Goal: Task Accomplishment & Management: Use online tool/utility

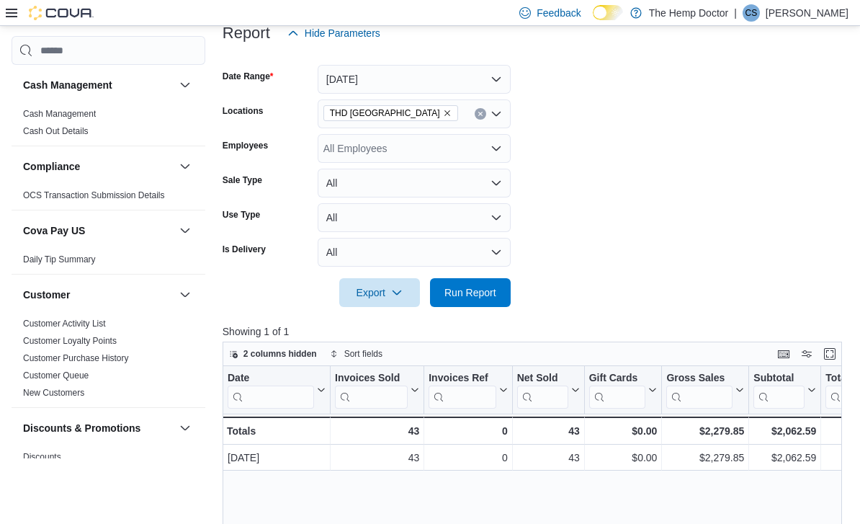
scroll to position [177, 0]
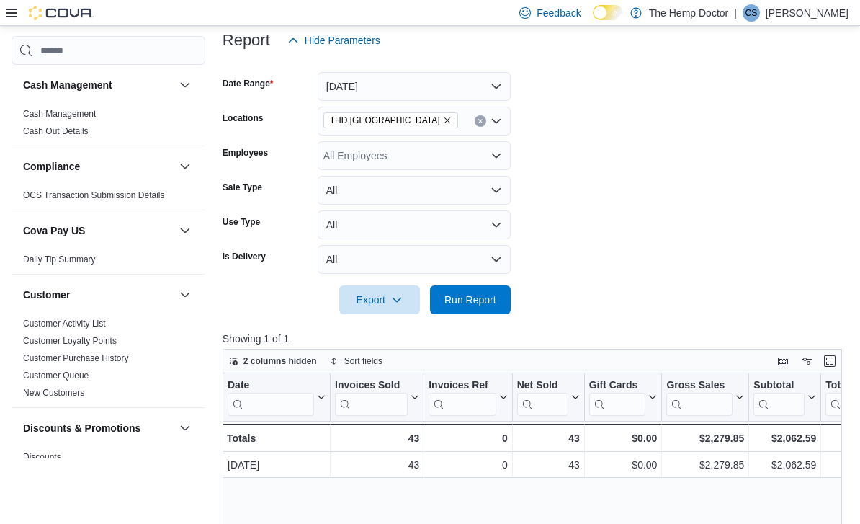
click at [499, 127] on icon "Open list of options" at bounding box center [497, 121] width 12 height 12
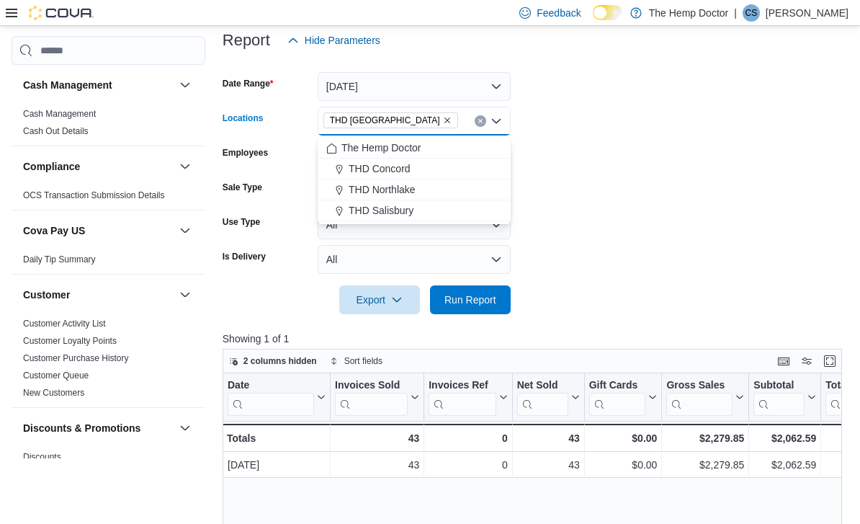
click at [445, 166] on div "THD Concord" at bounding box center [414, 168] width 176 height 14
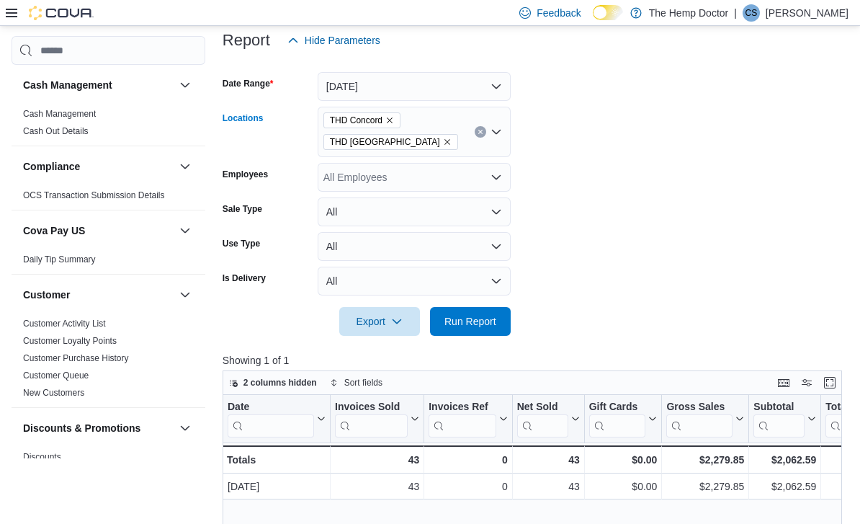
click at [662, 139] on form "Date Range [DATE] Locations THD [GEOGRAPHIC_DATA] [GEOGRAPHIC_DATA] [GEOGRAPHIC…" at bounding box center [536, 195] width 626 height 281
click at [443, 146] on icon "Remove THD Mooresville from selection in this group" at bounding box center [447, 142] width 9 height 9
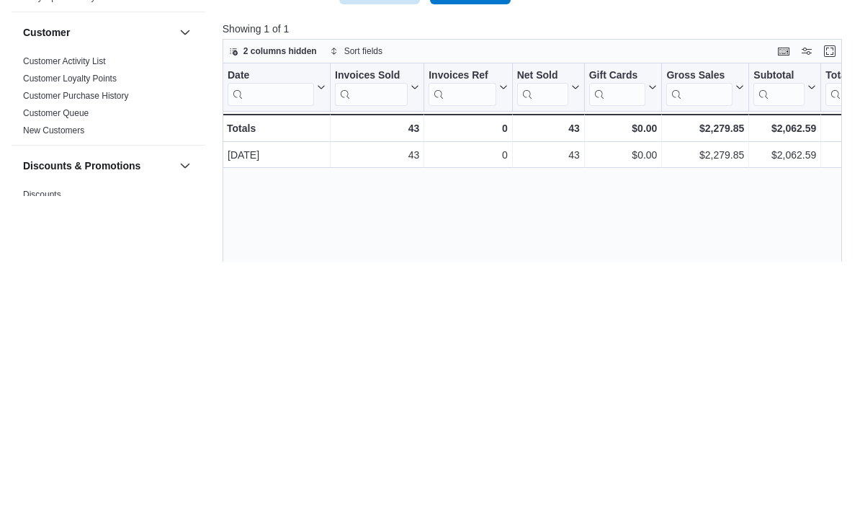
scroll to position [227, 0]
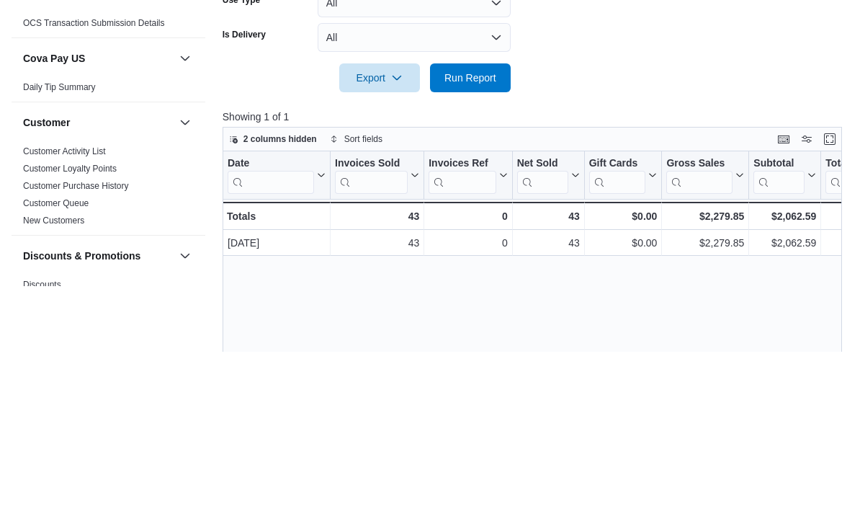
click at [482, 243] on span "Run Report" at bounding box center [471, 250] width 52 height 14
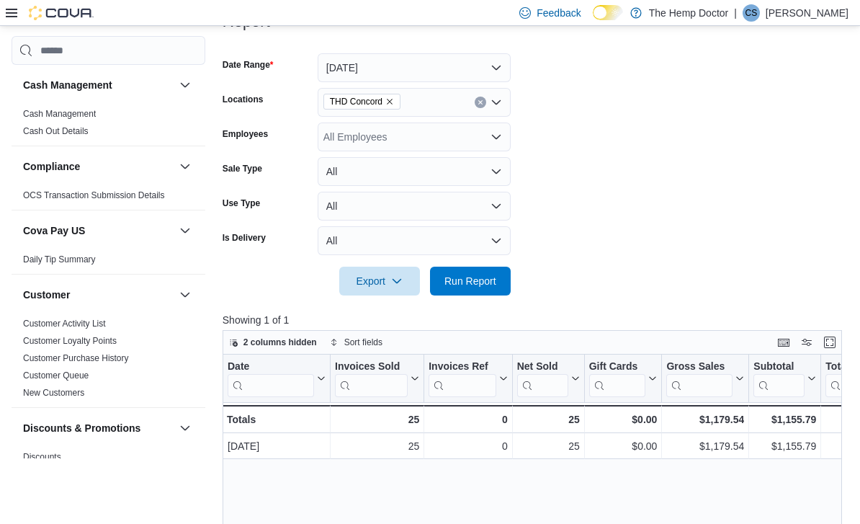
scroll to position [195, 0]
click at [496, 103] on icon "Open list of options" at bounding box center [497, 103] width 12 height 12
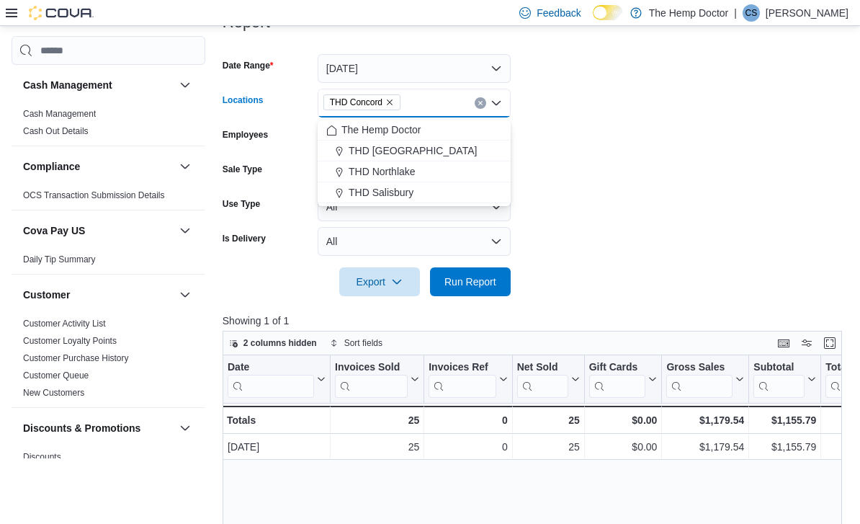
click at [456, 171] on div "THD Northlake" at bounding box center [414, 171] width 176 height 14
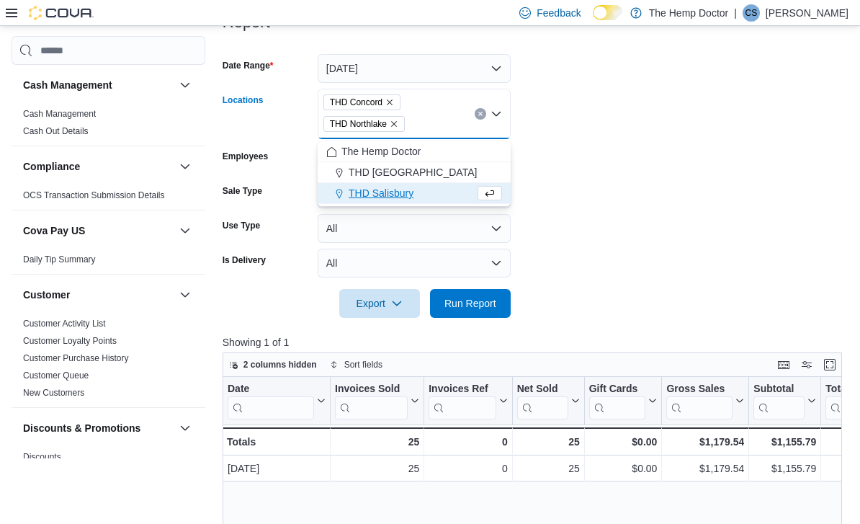
click at [401, 102] on span "THD Concord" at bounding box center [362, 102] width 77 height 16
click at [388, 107] on button "Remove THD Concord from selection in this group" at bounding box center [390, 102] width 9 height 9
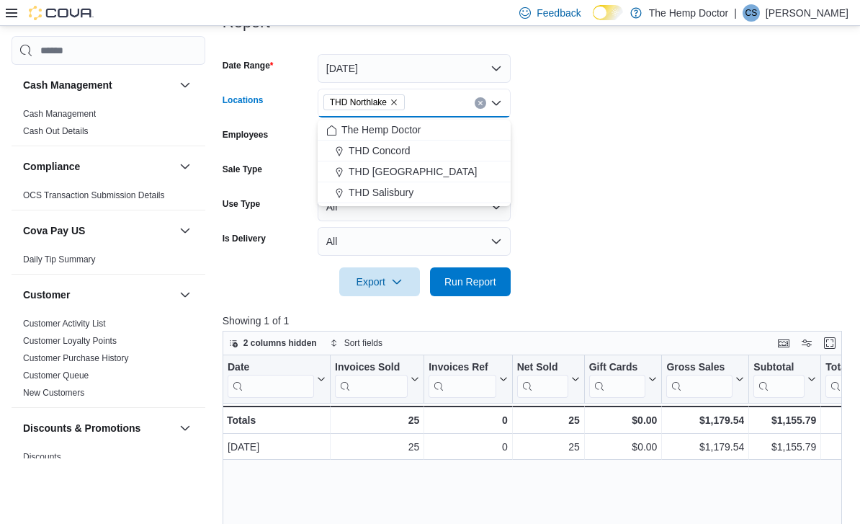
click at [656, 140] on form "Date Range [DATE] Locations [GEOGRAPHIC_DATA] [GEOGRAPHIC_DATA] Combo box. Sele…" at bounding box center [536, 166] width 626 height 259
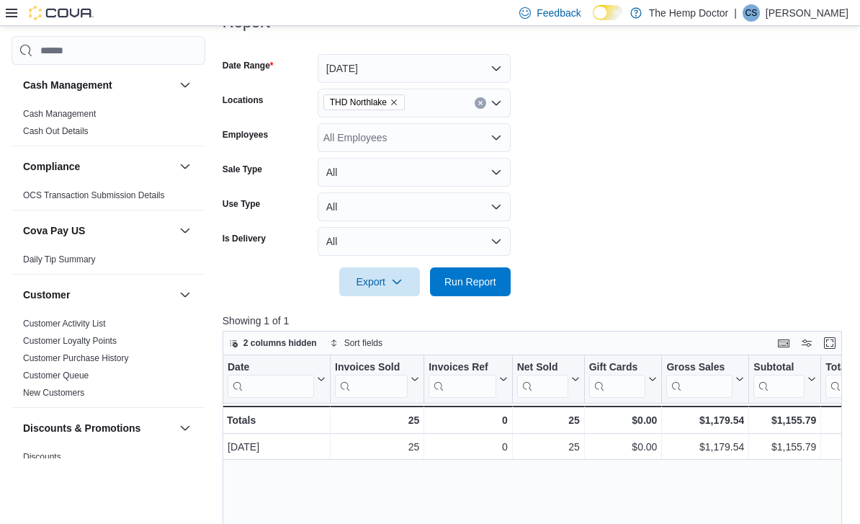
scroll to position [196, 0]
click at [502, 288] on span "Run Report" at bounding box center [470, 281] width 63 height 29
click at [499, 107] on icon "Open list of options" at bounding box center [497, 103] width 12 height 12
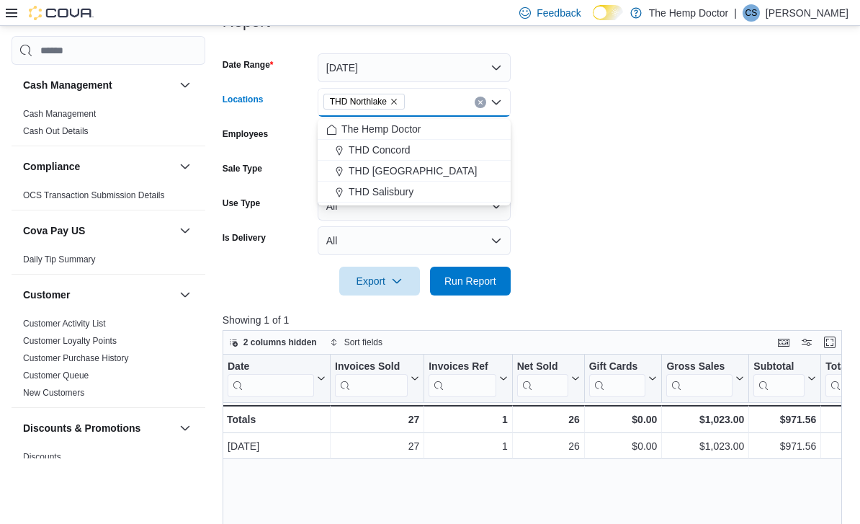
scroll to position [195, 0]
click at [427, 197] on div "THD Salisbury" at bounding box center [414, 192] width 176 height 14
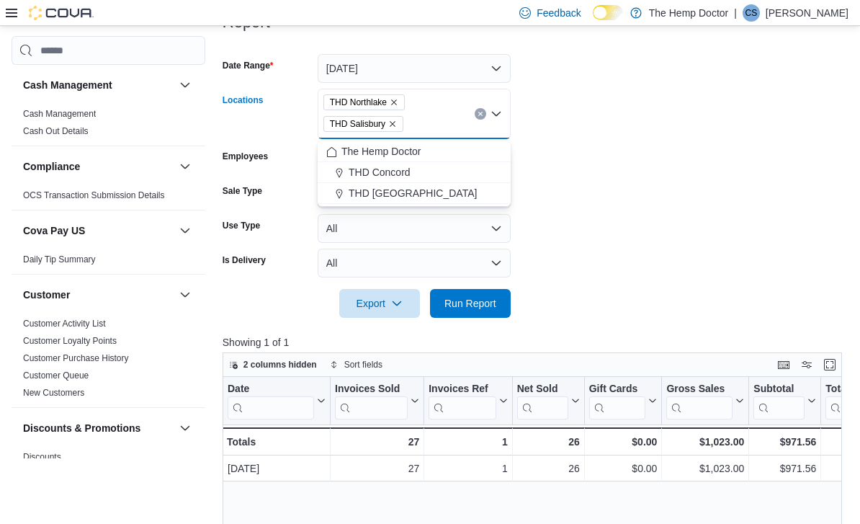
click at [397, 102] on icon "Remove THD Northlake from selection in this group" at bounding box center [394, 103] width 6 height 6
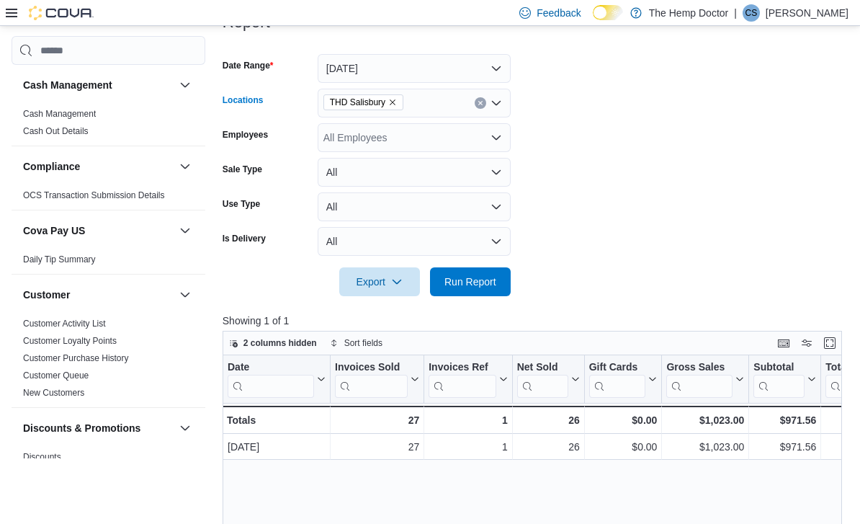
click at [658, 138] on form "Date Range [DATE] Locations [GEOGRAPHIC_DATA] [GEOGRAPHIC_DATA] Combo box. Sele…" at bounding box center [536, 166] width 626 height 259
click at [498, 277] on span "Run Report" at bounding box center [470, 281] width 63 height 29
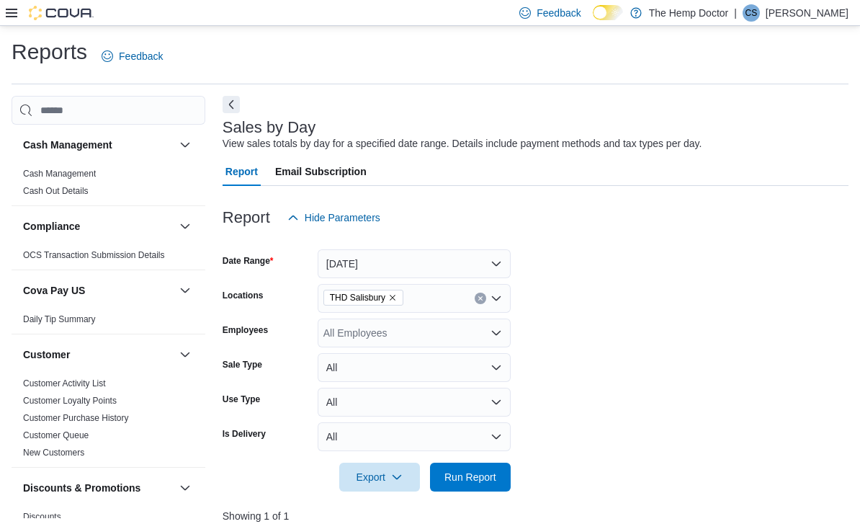
click at [509, 293] on div "THD Salisbury" at bounding box center [414, 298] width 193 height 29
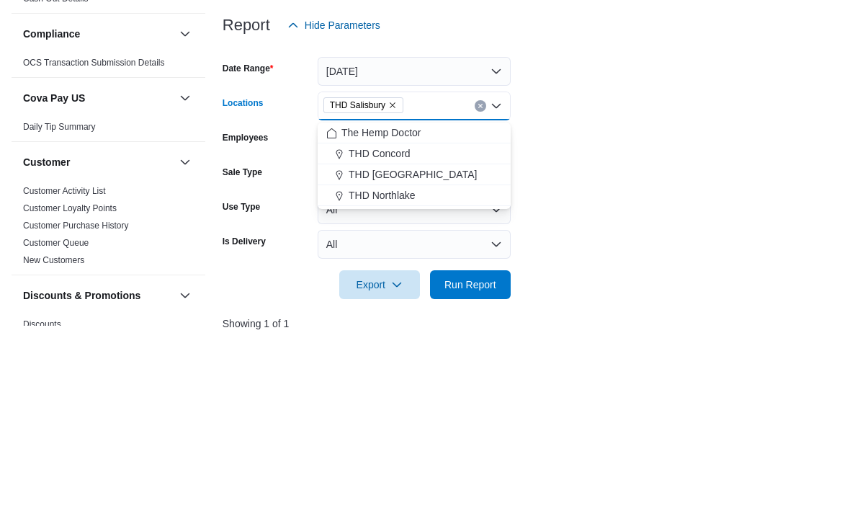
click at [432, 318] on div "The Hemp Doctor" at bounding box center [414, 325] width 176 height 14
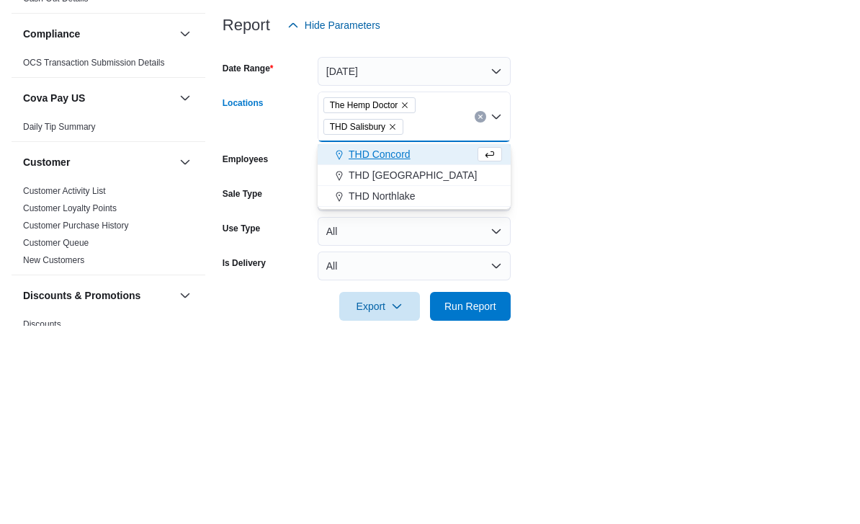
click at [396, 317] on icon "Remove THD Salisbury from selection in this group" at bounding box center [393, 320] width 6 height 6
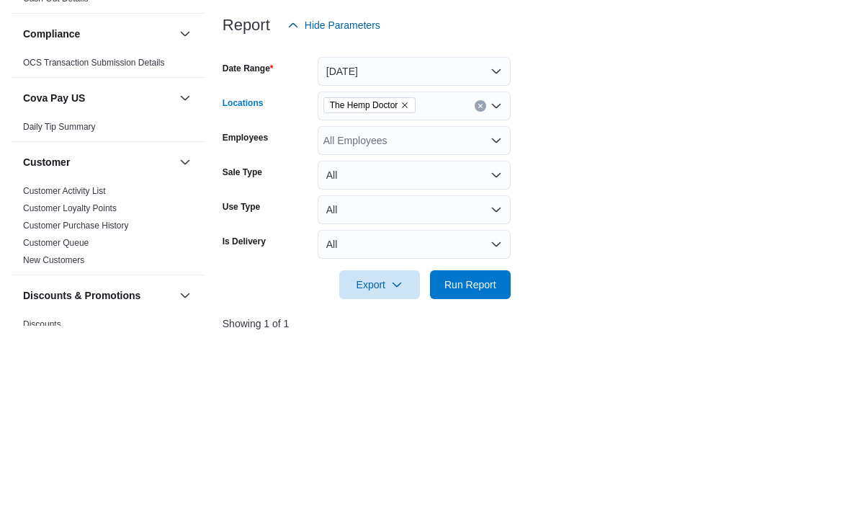
click at [656, 232] on form "Date Range [DATE] Locations The Hemp Doctor Combo box. Selected. The Hemp Docto…" at bounding box center [536, 361] width 626 height 259
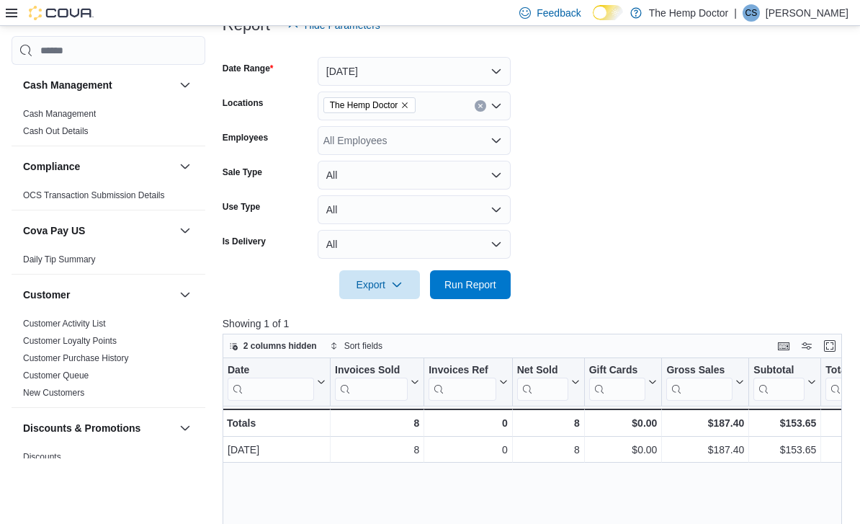
click at [492, 285] on span "Run Report" at bounding box center [471, 284] width 52 height 14
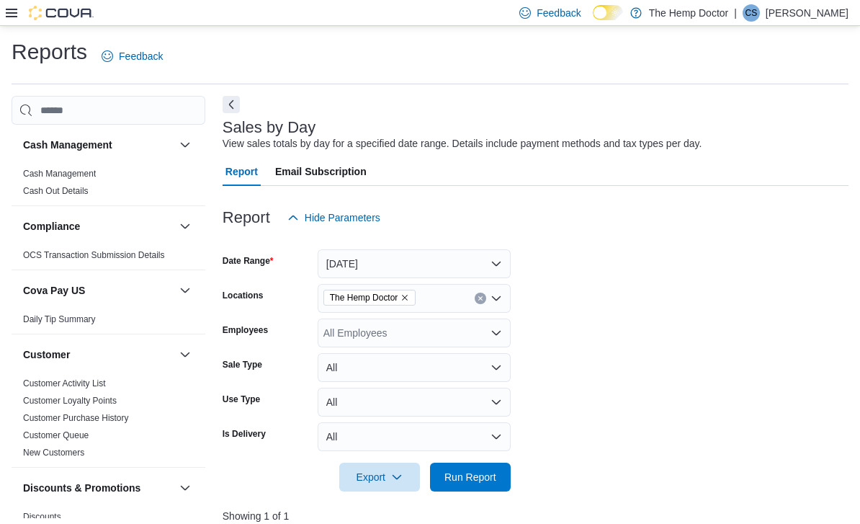
click at [502, 262] on button "[DATE]" at bounding box center [414, 263] width 193 height 29
click at [585, 267] on form "Date Range [DATE] Locations The Hemp Doctor Employees All Employees Sale Type A…" at bounding box center [536, 361] width 626 height 259
click at [503, 303] on div "The Hemp Doctor" at bounding box center [414, 298] width 193 height 29
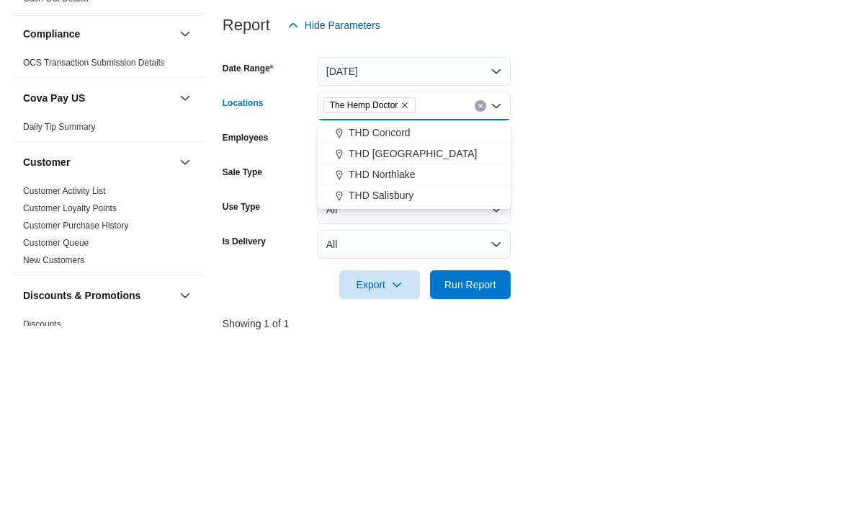
click at [449, 318] on div "THD Concord" at bounding box center [414, 325] width 176 height 14
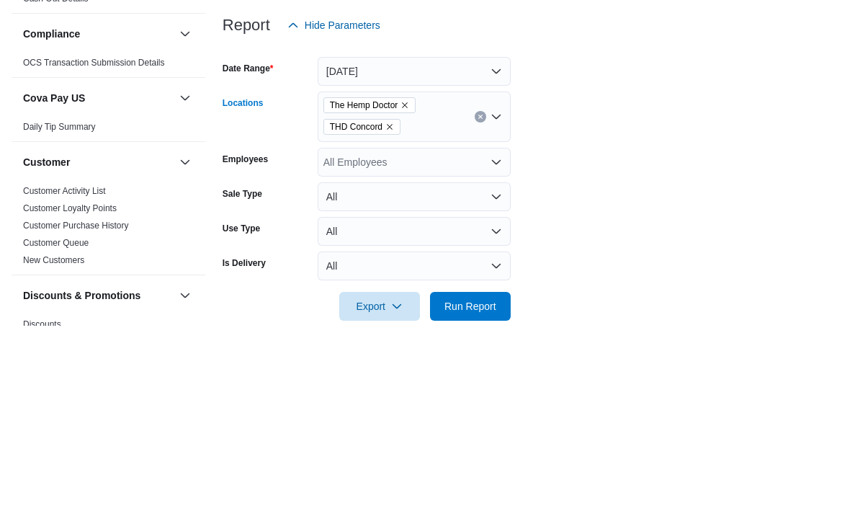
click at [615, 232] on form "Date Range [DATE] Locations The Hemp Doctor THD Concord Combo box. Selected. Th…" at bounding box center [536, 372] width 626 height 281
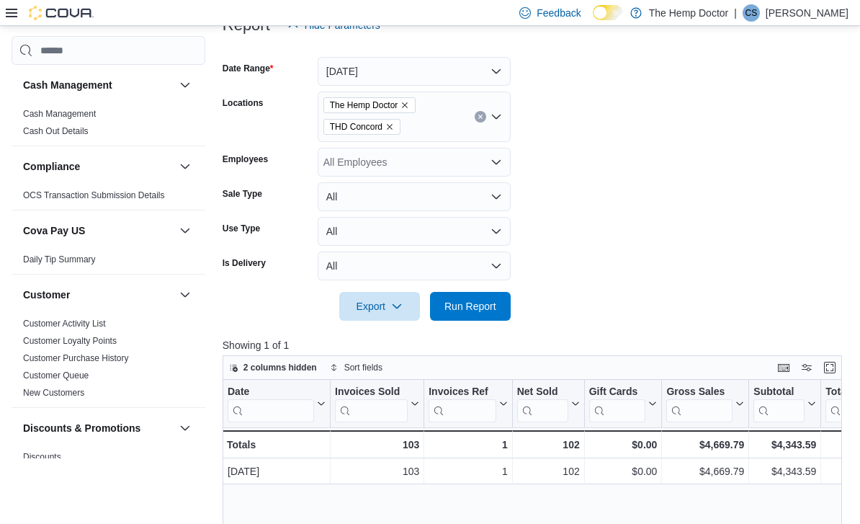
click at [417, 104] on span "The Hemp Doctor" at bounding box center [370, 105] width 93 height 16
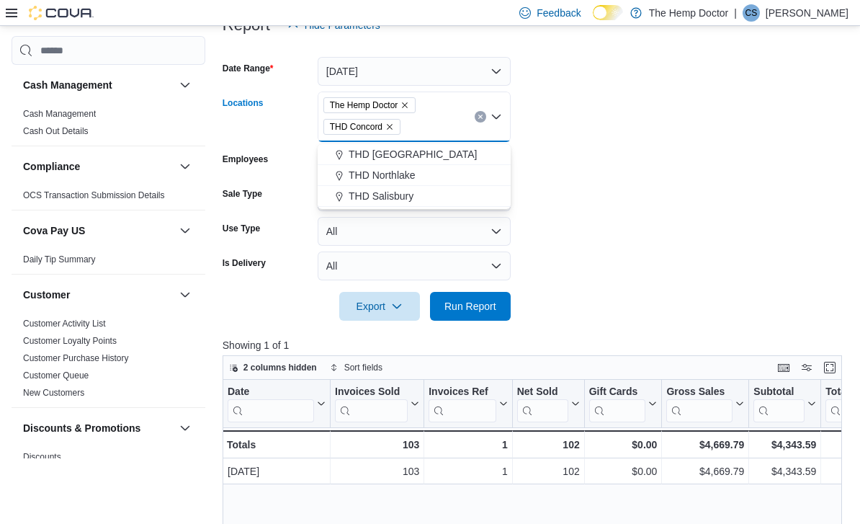
click at [409, 103] on icon "Remove The Hemp Doctor from selection in this group" at bounding box center [405, 105] width 9 height 9
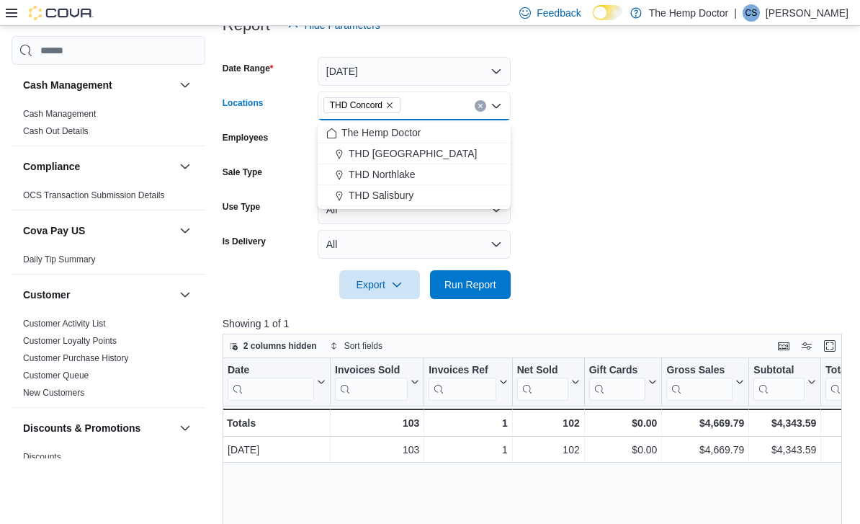
click at [630, 129] on form "Date Range [DATE] Locations THD [GEOGRAPHIC_DATA] Combo box. Selected. THD [GEO…" at bounding box center [536, 169] width 626 height 259
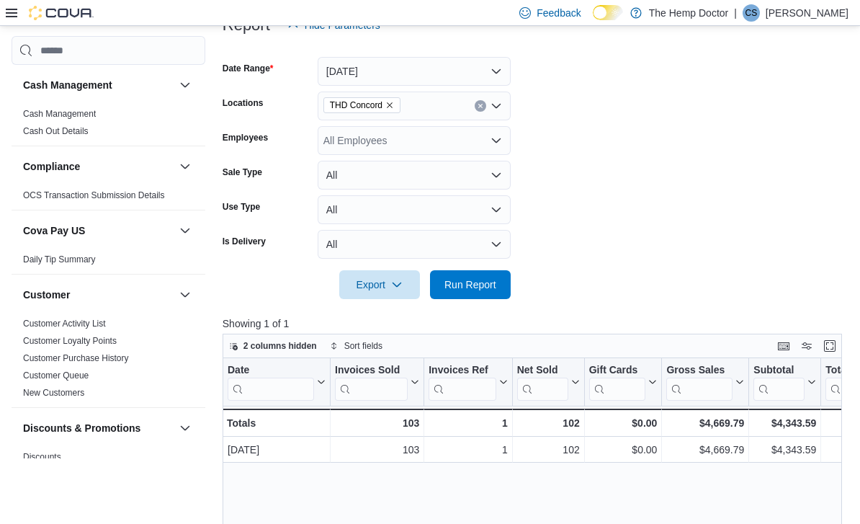
click at [495, 292] on span "Run Report" at bounding box center [471, 284] width 52 height 14
